Goal: Understand process/instructions: Learn about a topic

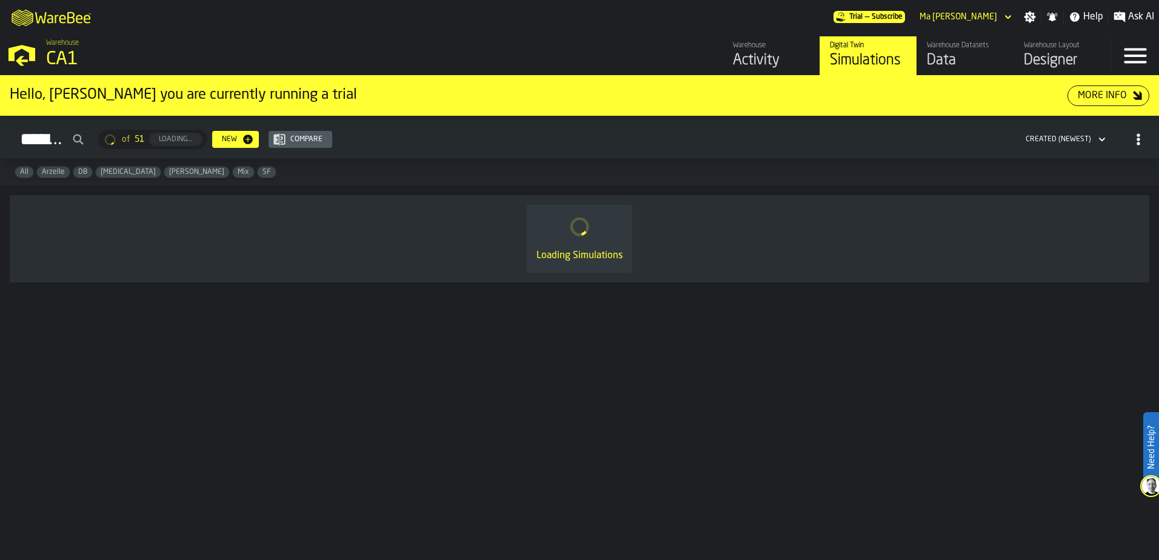
click at [58, 172] on span "Arzelle" at bounding box center [53, 172] width 33 height 8
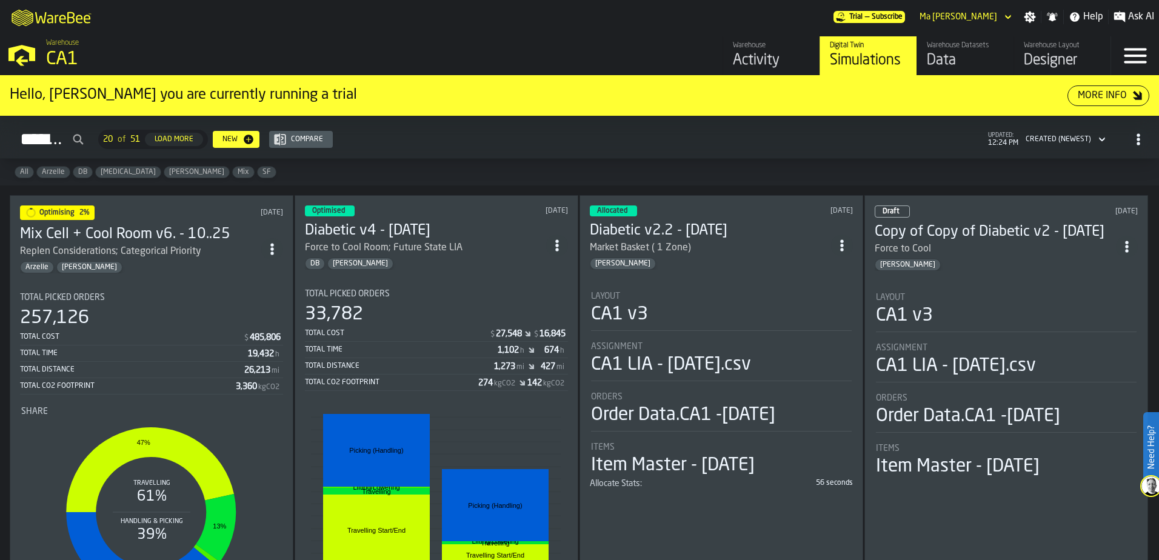
click at [135, 317] on div "257,126" at bounding box center [151, 318] width 263 height 22
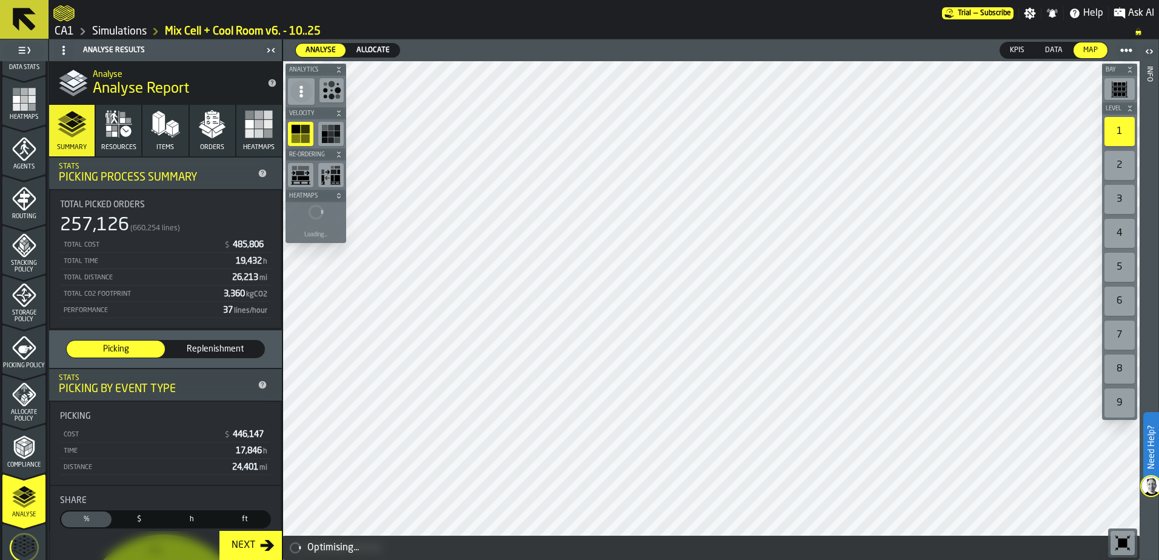
scroll to position [397, 0]
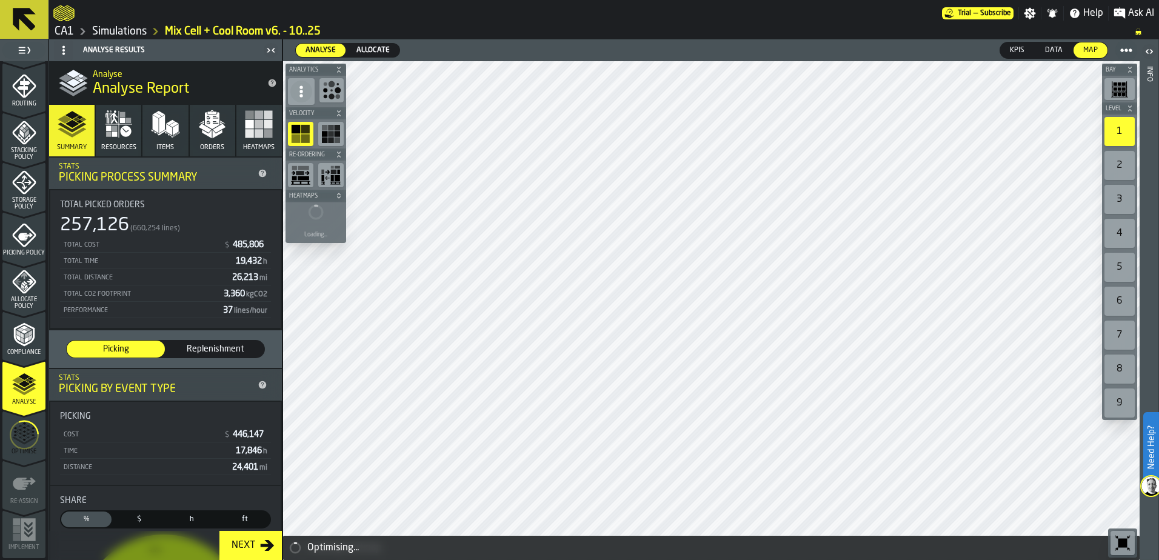
click at [28, 389] on icon "menu Analyse" at bounding box center [24, 384] width 24 height 24
click at [19, 446] on icon "menu Optimise" at bounding box center [24, 435] width 29 height 48
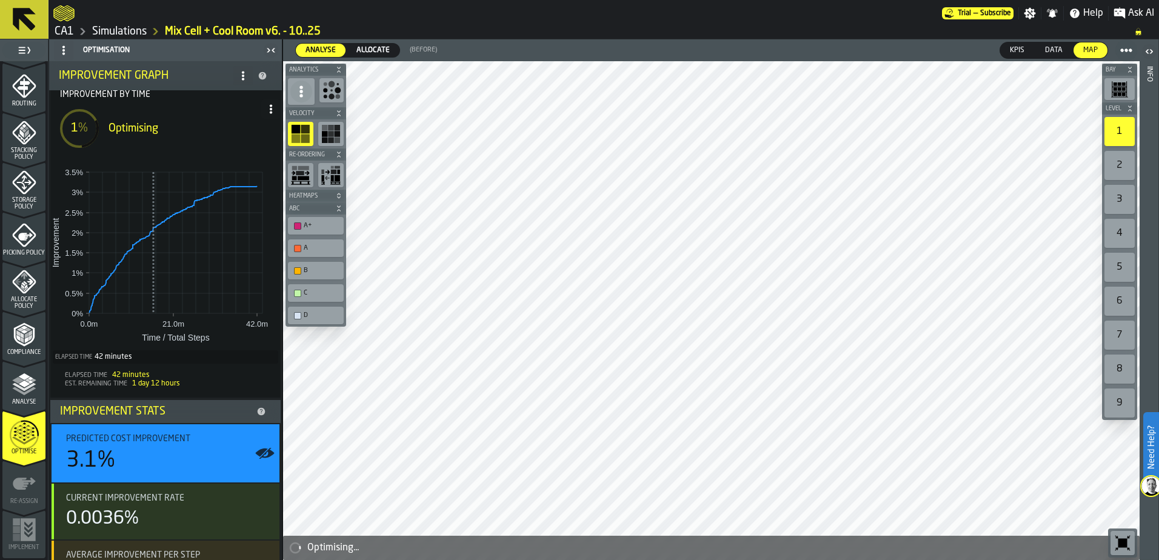
scroll to position [0, 0]
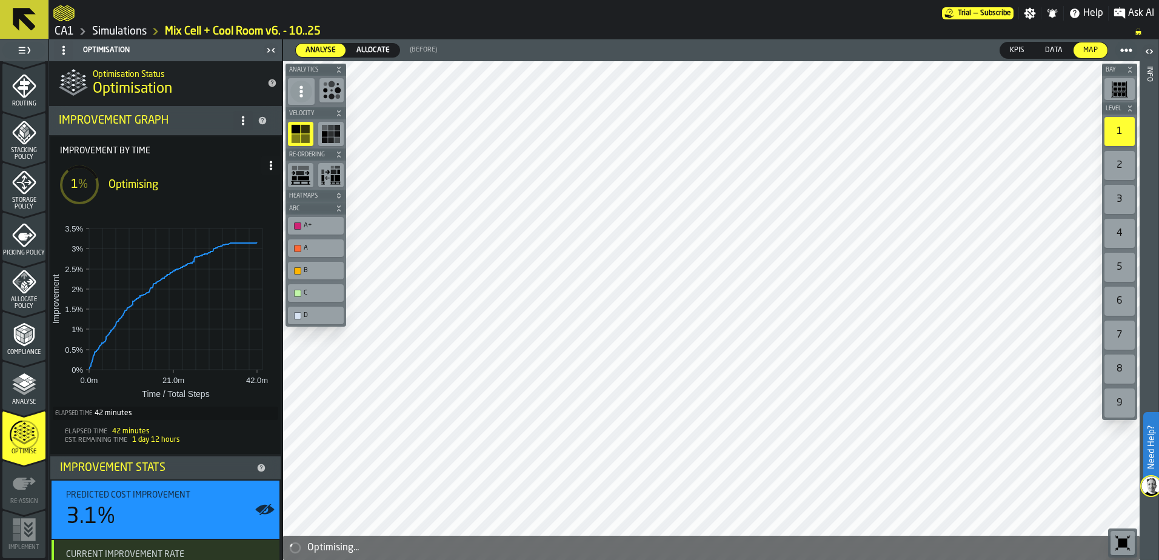
click at [363, 52] on span "Allocate" at bounding box center [373, 50] width 43 height 11
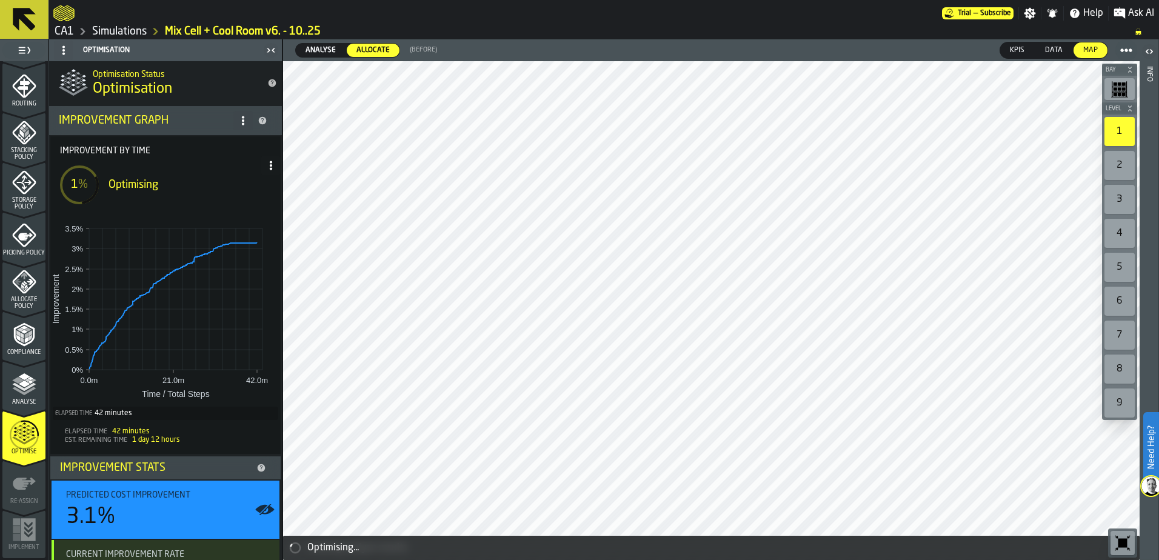
click at [330, 48] on span "Analyse" at bounding box center [321, 50] width 40 height 11
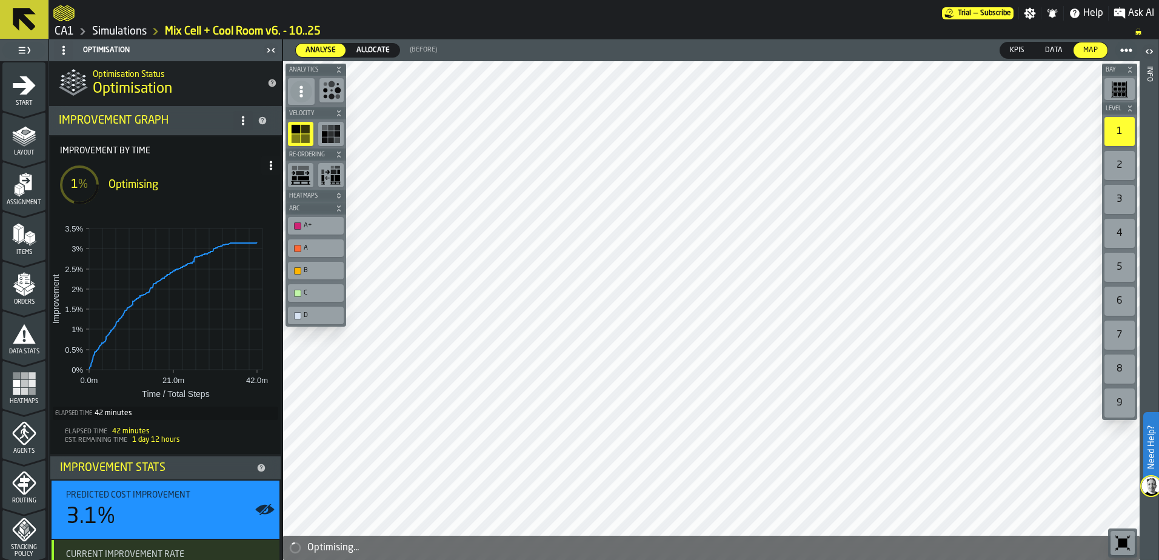
click at [34, 149] on div "Layout" at bounding box center [23, 139] width 43 height 33
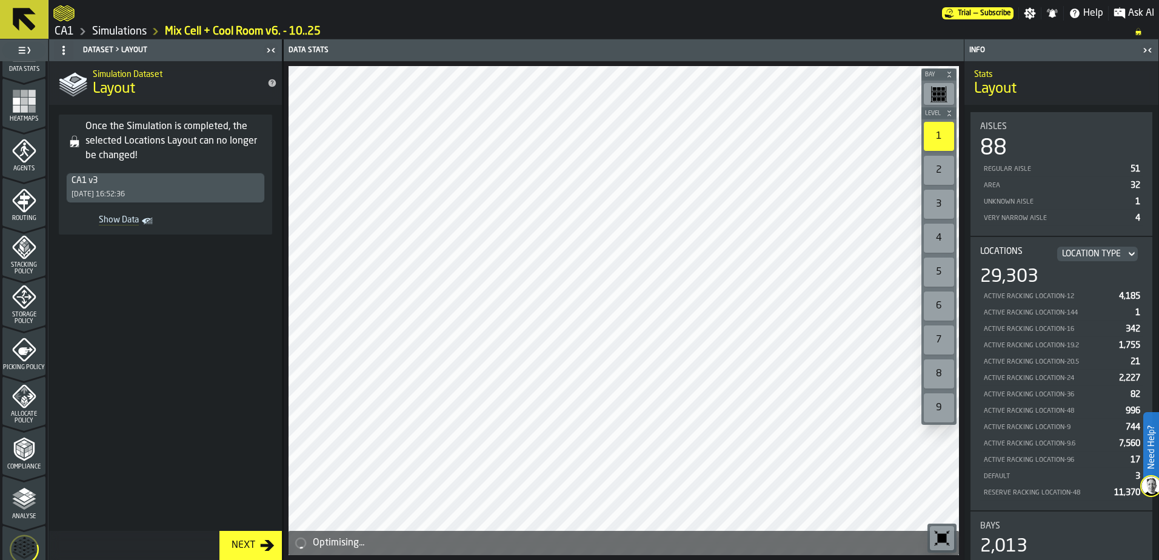
scroll to position [303, 0]
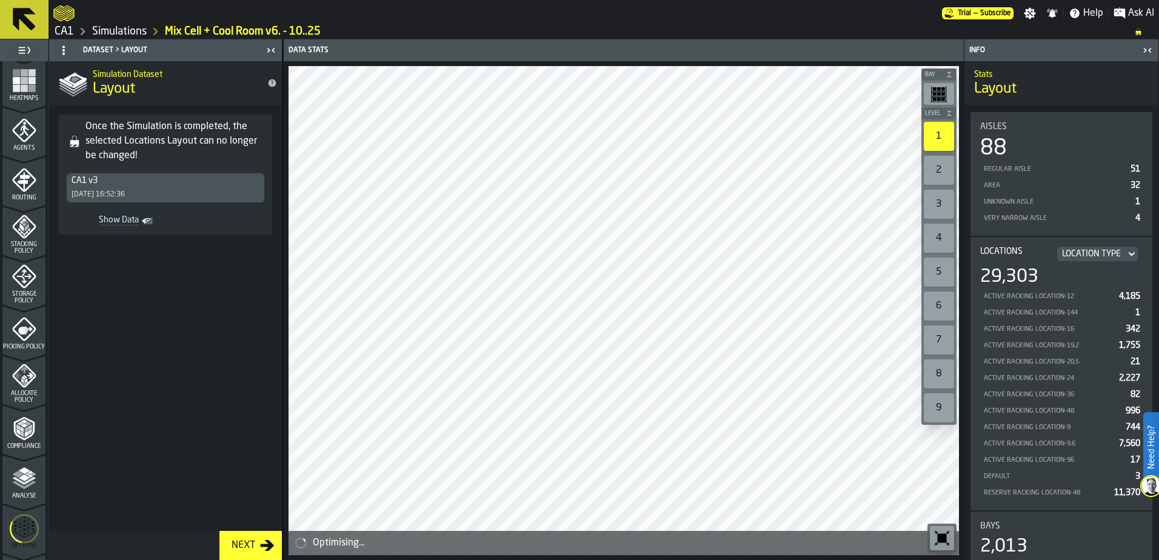
click at [20, 382] on icon "menu Allocate Policy" at bounding box center [24, 376] width 24 height 24
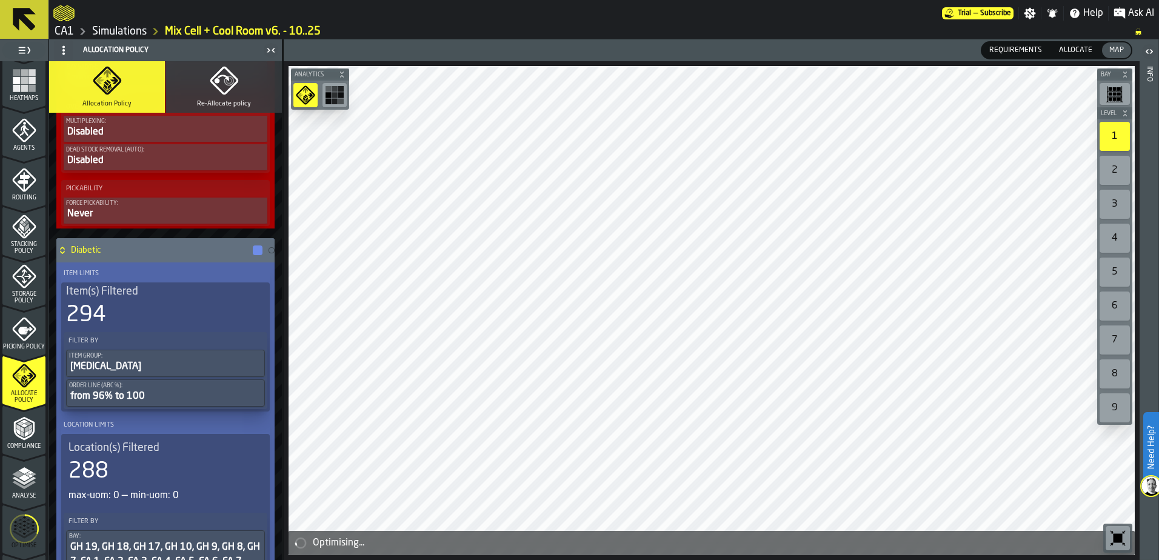
scroll to position [909, 0]
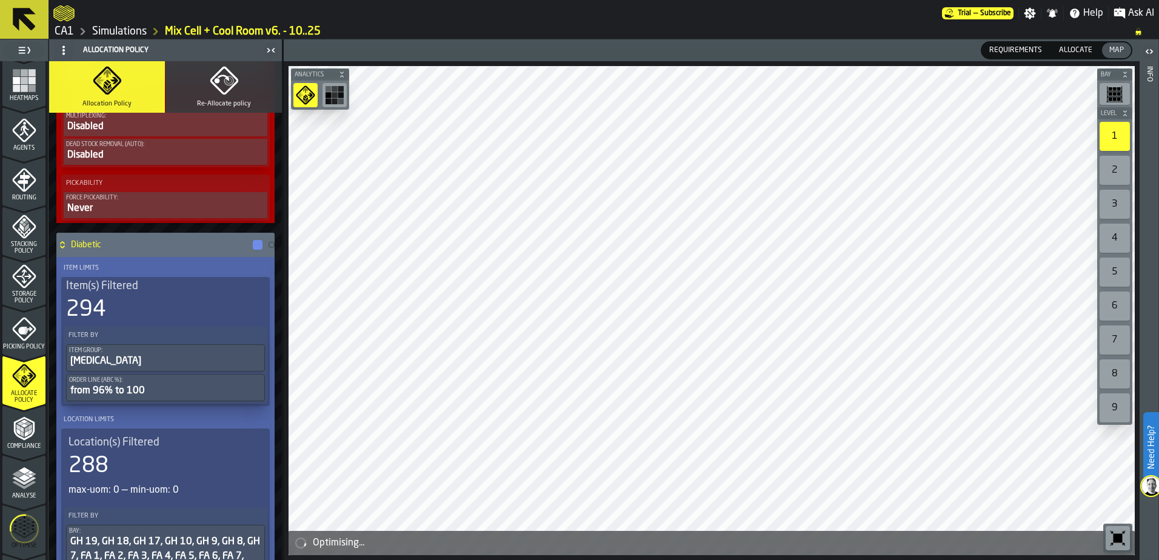
drag, startPoint x: 134, startPoint y: 225, endPoint x: 123, endPoint y: 224, distance: 10.9
click at [123, 224] on div "Cool Room Item Limits Item(s) Filtered 170 Filter By Item Group: [MEDICAL_DATA]…" at bounding box center [165, 274] width 223 height 2032
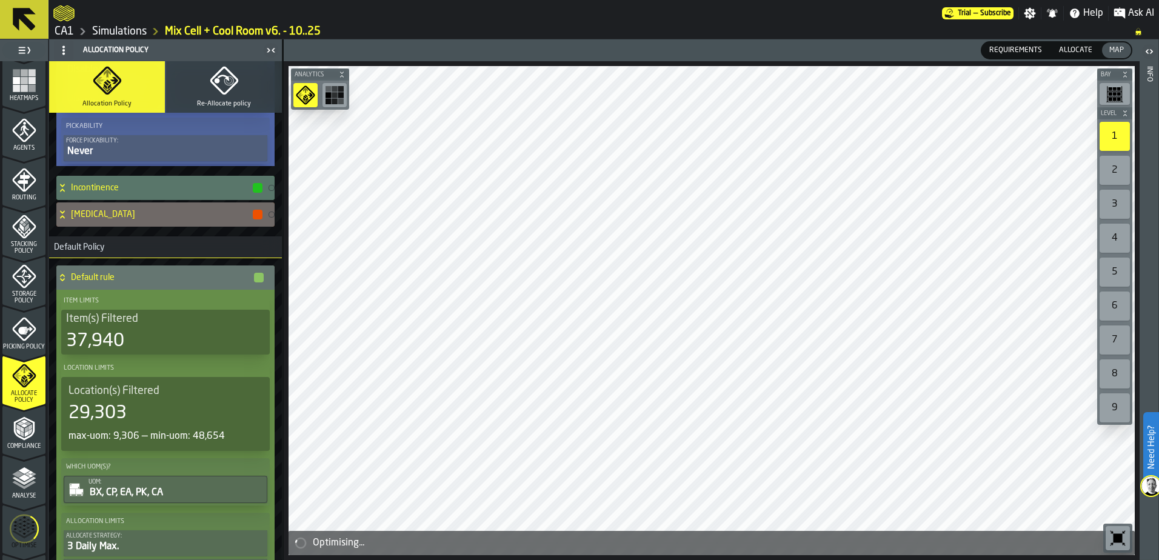
scroll to position [1963, 0]
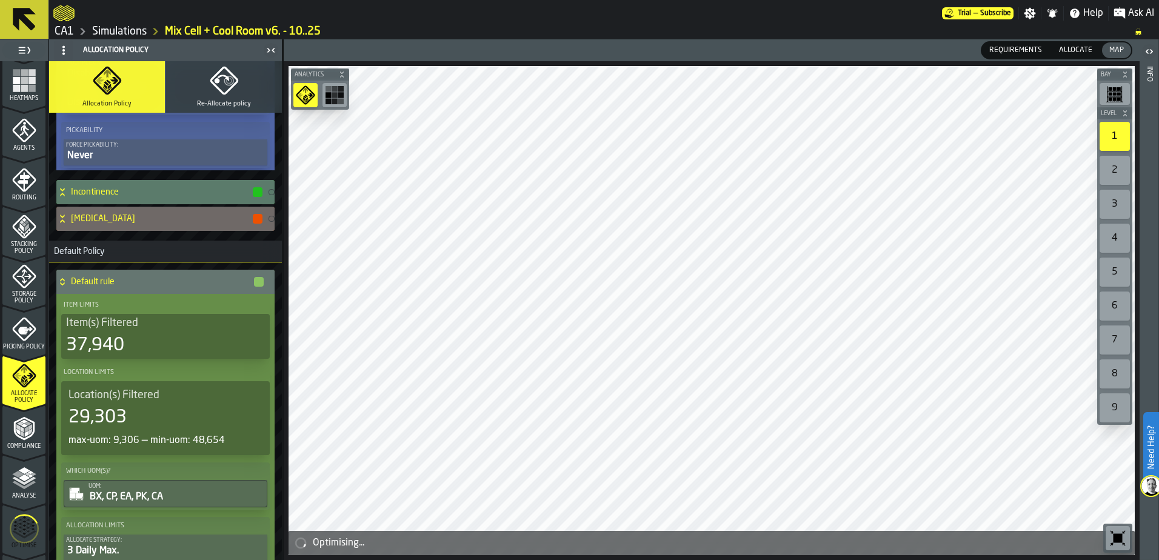
click at [221, 192] on h4 "Incontinence" at bounding box center [161, 192] width 181 height 10
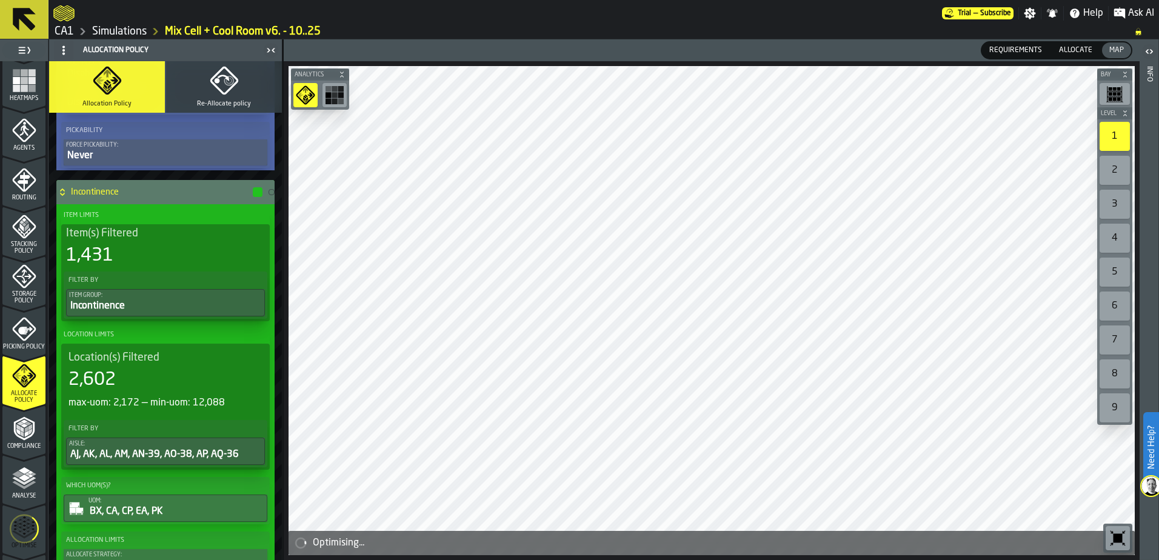
click at [90, 185] on div "Incontinence" at bounding box center [159, 192] width 207 height 24
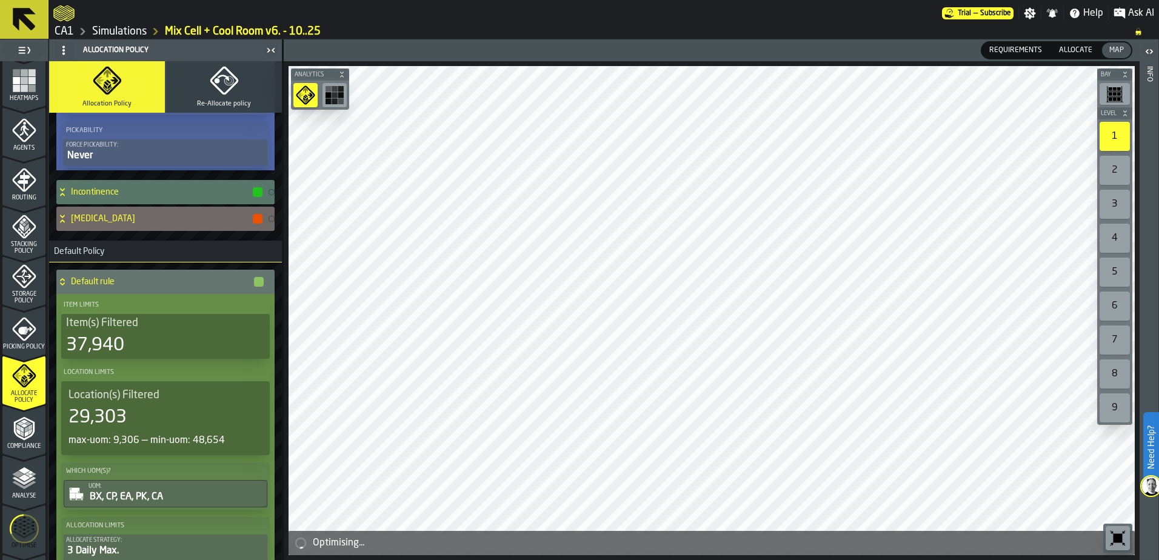
click at [99, 222] on h4 "[MEDICAL_DATA]" at bounding box center [161, 219] width 181 height 10
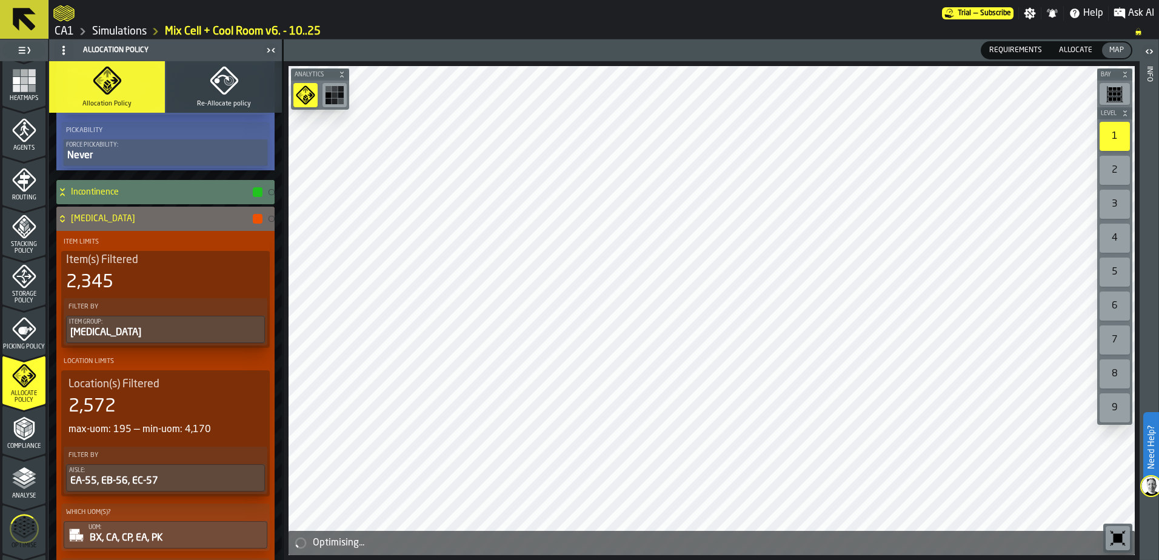
click at [111, 187] on h4 "Incontinence" at bounding box center [161, 192] width 181 height 10
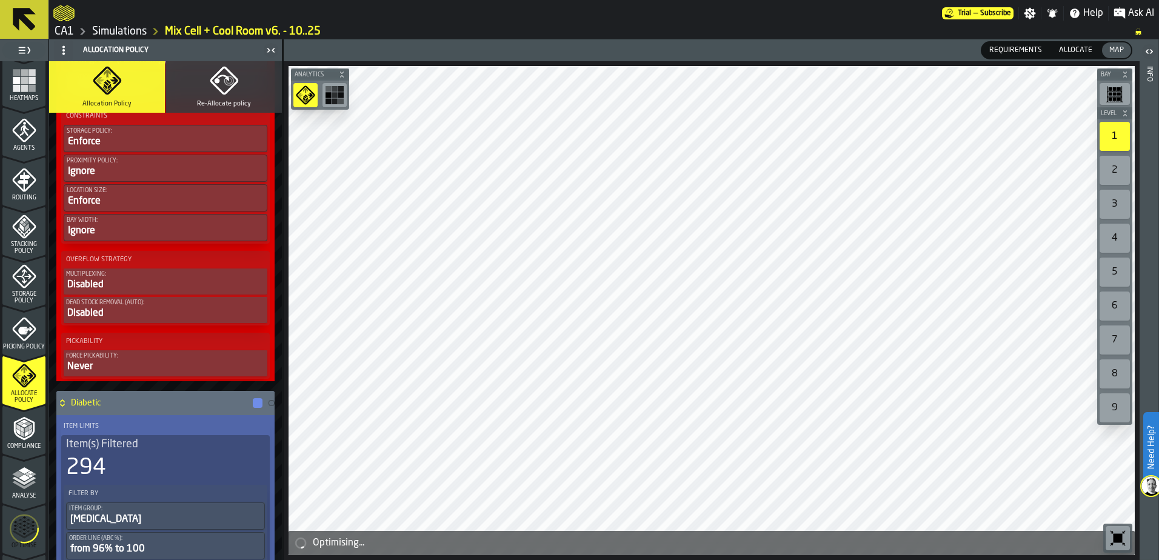
scroll to position [327, 0]
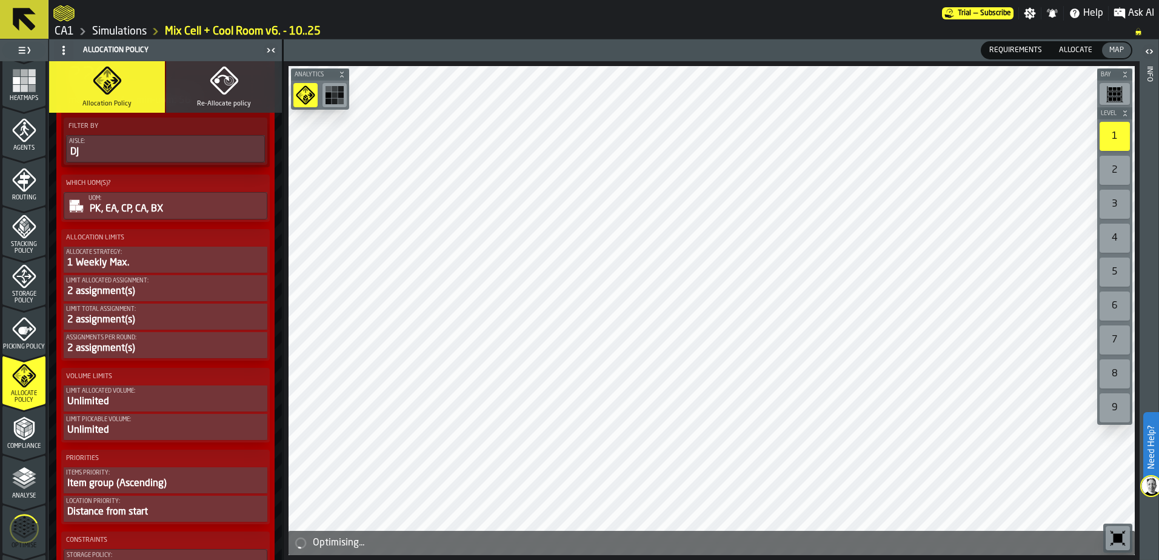
click at [26, 432] on polyline "menu Compliance" at bounding box center [26, 434] width 4 height 6
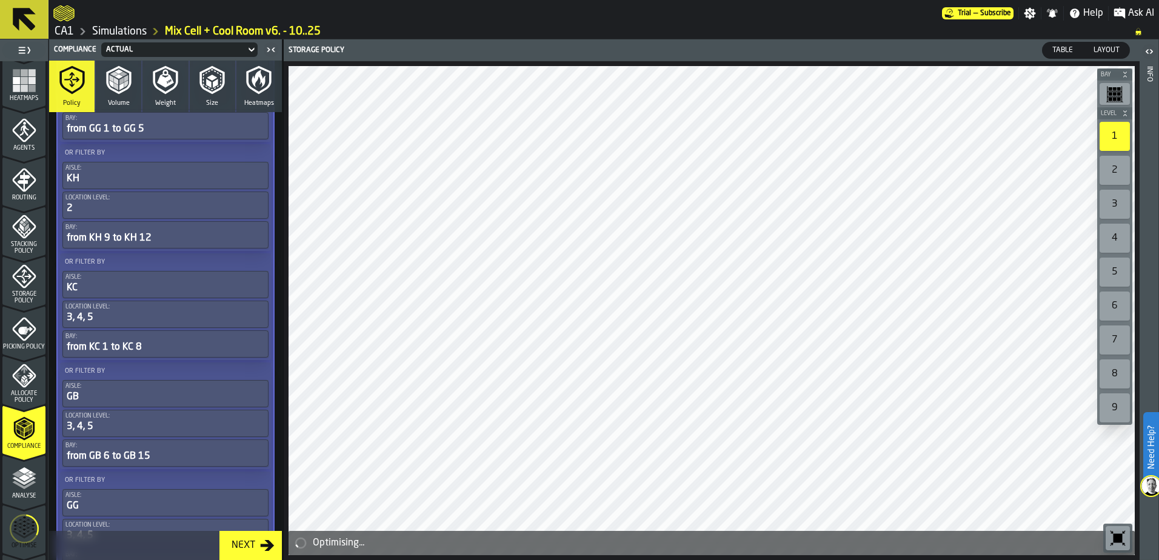
scroll to position [2485, 0]
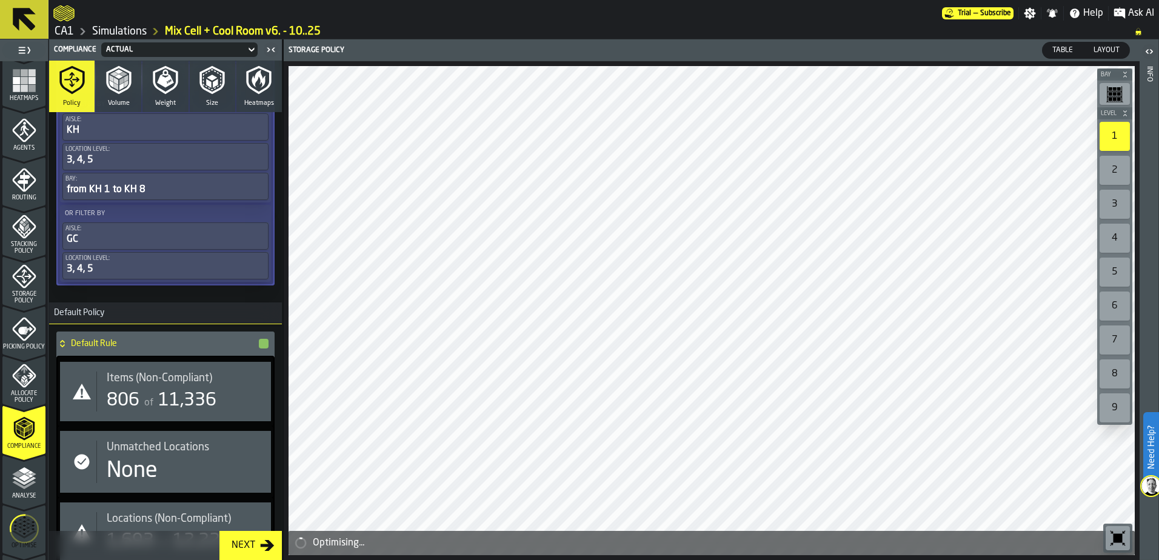
click at [18, 483] on icon "menu Analyse" at bounding box center [24, 478] width 24 height 24
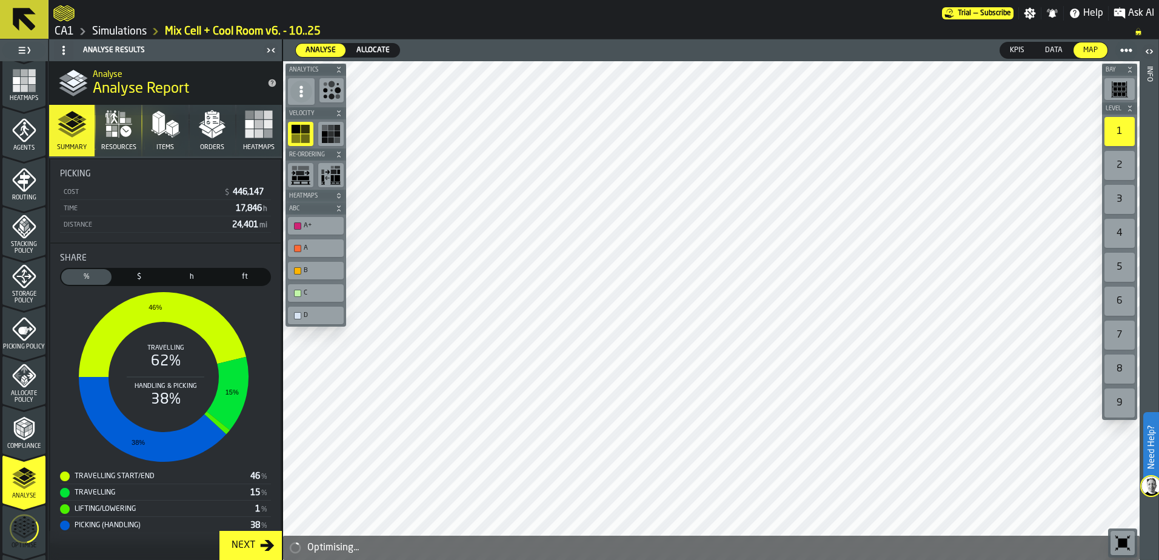
scroll to position [397, 0]
